Goal: Task Accomplishment & Management: Manage account settings

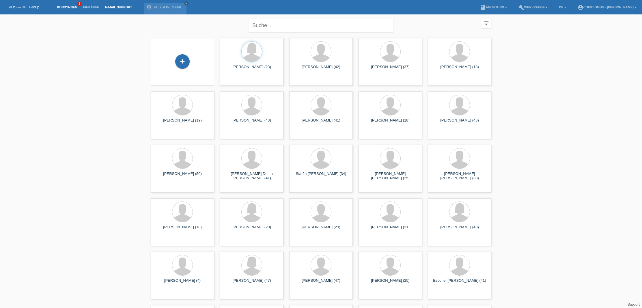
click at [117, 8] on link "E-Mail Support" at bounding box center [118, 6] width 33 height 3
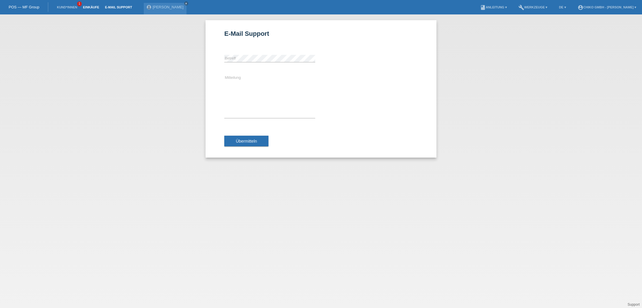
click at [89, 8] on link "Einkäufe" at bounding box center [91, 6] width 22 height 3
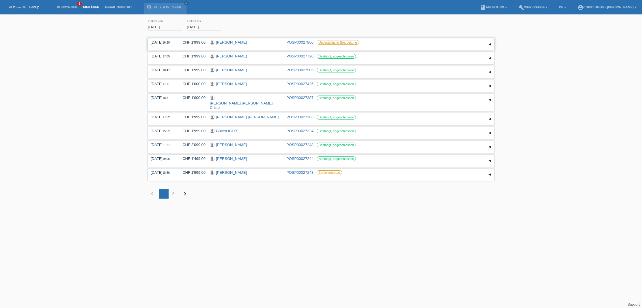
click at [247, 42] on link "[PERSON_NAME]" at bounding box center [231, 42] width 31 height 4
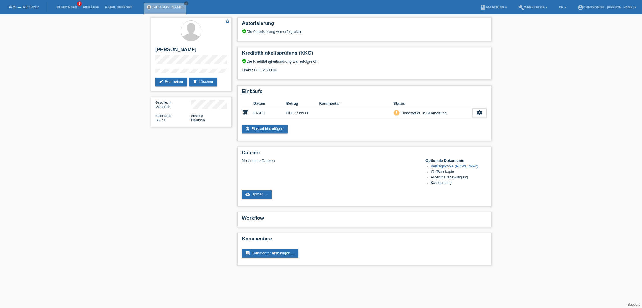
click at [258, 195] on link "cloud_upload Upload ..." at bounding box center [257, 194] width 30 height 9
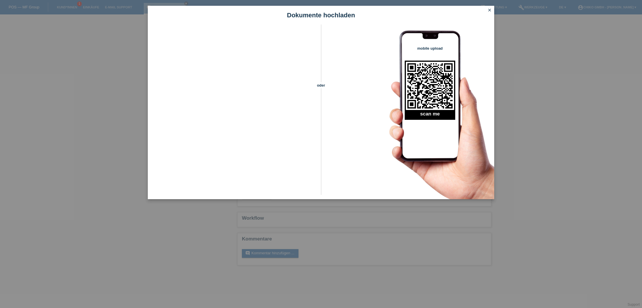
drag, startPoint x: 565, startPoint y: 109, endPoint x: 560, endPoint y: 95, distance: 14.4
click at [565, 106] on div "Dokumente hochladen oder mobile upload scan me close" at bounding box center [321, 154] width 642 height 308
click at [489, 10] on icon "close" at bounding box center [490, 10] width 5 height 5
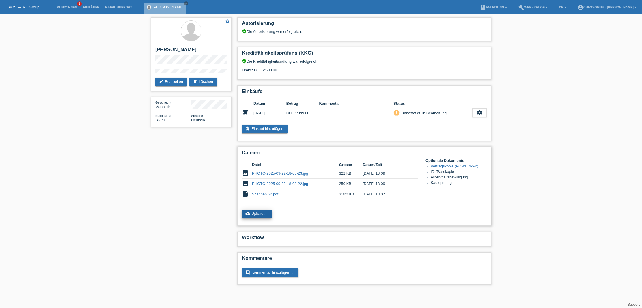
click at [263, 215] on link "cloud_upload Upload ..." at bounding box center [257, 214] width 30 height 9
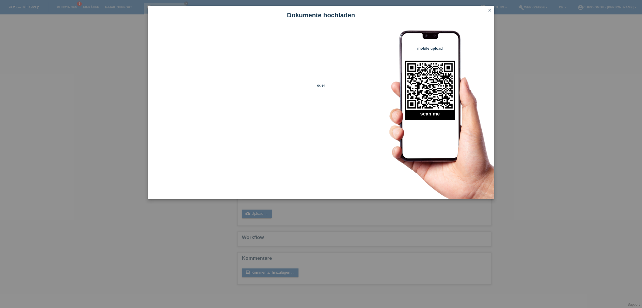
click at [490, 9] on icon "close" at bounding box center [490, 10] width 5 height 5
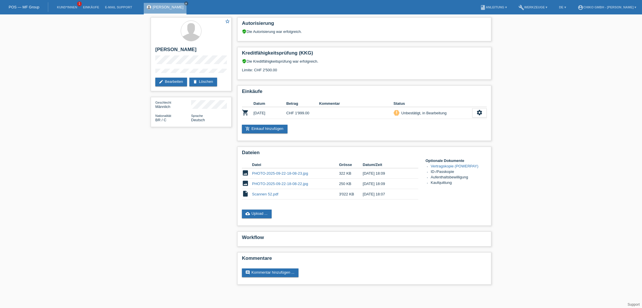
click at [560, 115] on div "star_border Edney Souza De Araujo Filho edit Bearbeiten delete Löschen Geschlec…" at bounding box center [321, 152] width 642 height 276
click at [92, 8] on link "Einkäufe" at bounding box center [91, 6] width 22 height 3
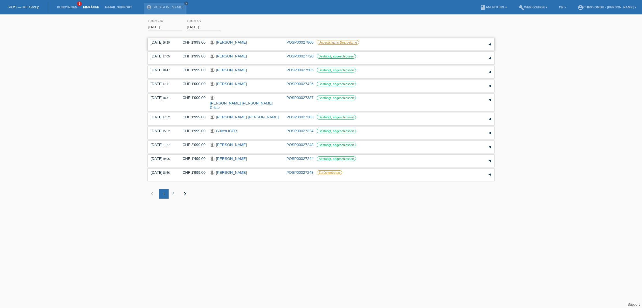
click at [239, 42] on link "[PERSON_NAME]" at bounding box center [231, 42] width 31 height 4
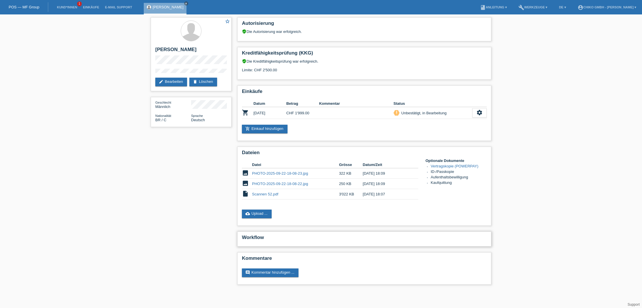
drag, startPoint x: 254, startPoint y: 240, endPoint x: 270, endPoint y: 241, distance: 16.2
click at [255, 240] on h2 "Workflow" at bounding box center [364, 239] width 245 height 9
drag, startPoint x: 271, startPoint y: 242, endPoint x: 275, endPoint y: 243, distance: 3.8
click at [272, 242] on h2 "Workflow" at bounding box center [364, 239] width 245 height 9
drag, startPoint x: 278, startPoint y: 244, endPoint x: 281, endPoint y: 244, distance: 2.9
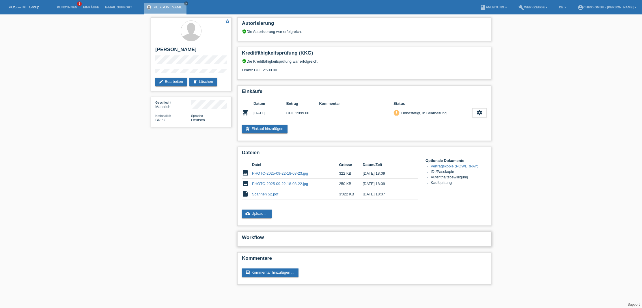
click at [279, 244] on h2 "Workflow" at bounding box center [364, 239] width 245 height 9
drag, startPoint x: 285, startPoint y: 245, endPoint x: 290, endPoint y: 246, distance: 4.7
click at [287, 245] on div "Workflow" at bounding box center [364, 239] width 254 height 15
drag, startPoint x: 290, startPoint y: 246, endPoint x: 296, endPoint y: 244, distance: 6.2
click at [295, 244] on div "Workflow" at bounding box center [364, 239] width 254 height 15
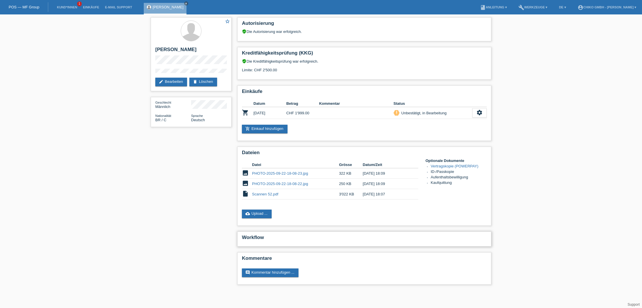
drag, startPoint x: 297, startPoint y: 244, endPoint x: 291, endPoint y: 242, distance: 5.8
click at [296, 244] on div "Workflow" at bounding box center [364, 239] width 254 height 15
drag, startPoint x: 256, startPoint y: 239, endPoint x: 252, endPoint y: 238, distance: 3.5
click at [254, 238] on h2 "Workflow" at bounding box center [364, 239] width 245 height 9
drag, startPoint x: 251, startPoint y: 239, endPoint x: 314, endPoint y: 236, distance: 63.3
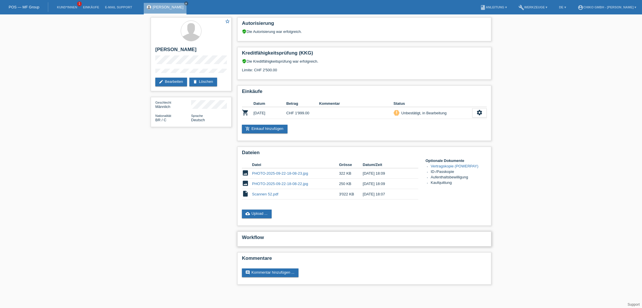
click at [251, 239] on h2 "Workflow" at bounding box center [364, 239] width 245 height 9
click at [89, 6] on link "Einkäufe" at bounding box center [91, 6] width 22 height 3
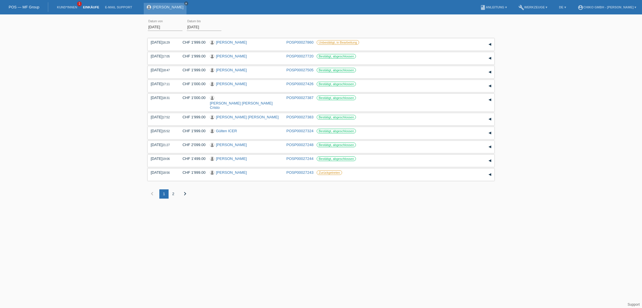
click at [188, 3] on icon "close" at bounding box center [186, 3] width 3 height 3
click at [86, 7] on link "Einkäufe" at bounding box center [91, 6] width 22 height 3
click at [159, 26] on input "01.09.2025" at bounding box center [165, 26] width 35 height 7
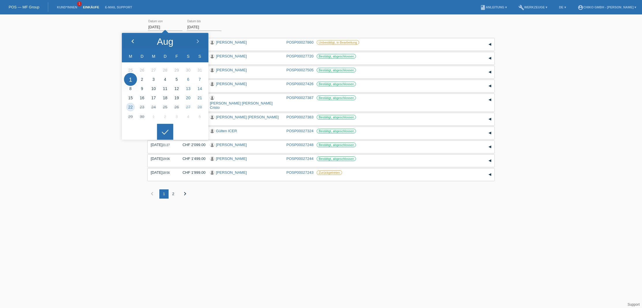
click at [135, 41] on icon at bounding box center [133, 41] width 5 height 5
type input "01.08.2025"
click at [165, 132] on div at bounding box center [165, 132] width 16 height 16
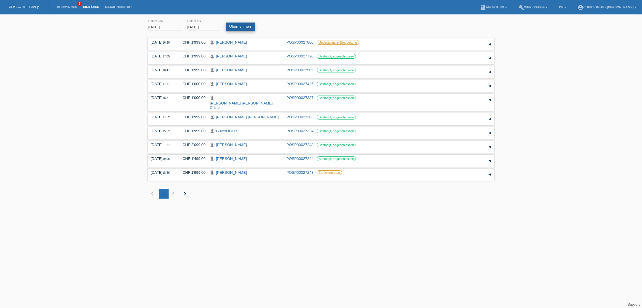
click at [244, 27] on link "Übernehmen" at bounding box center [240, 27] width 29 height 8
click at [174, 189] on div "2" at bounding box center [173, 193] width 9 height 9
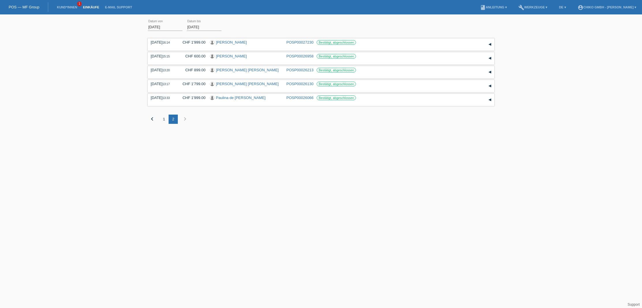
click at [163, 120] on div "1" at bounding box center [163, 119] width 9 height 9
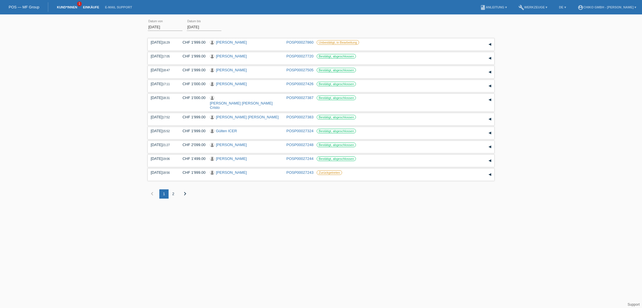
click at [69, 8] on link "Kund*innen" at bounding box center [67, 6] width 26 height 3
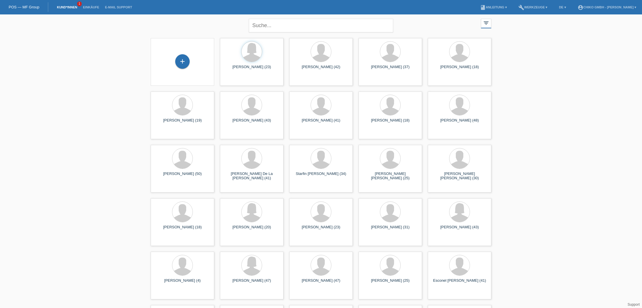
scroll to position [3, 0]
